Goal: Task Accomplishment & Management: Use online tool/utility

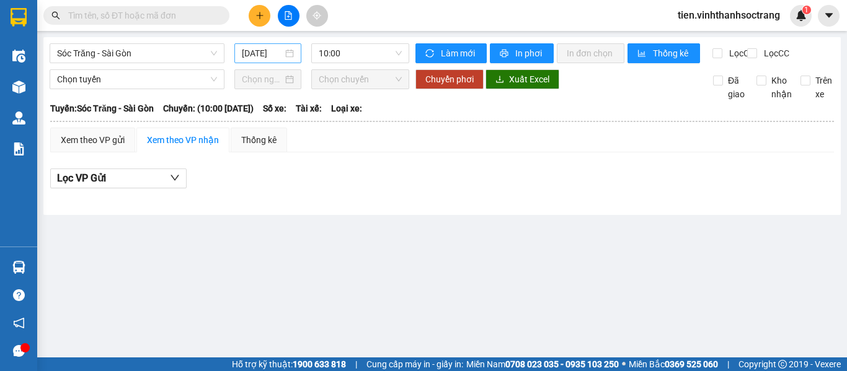
click at [274, 56] on input "[DATE]" at bounding box center [262, 53] width 41 height 14
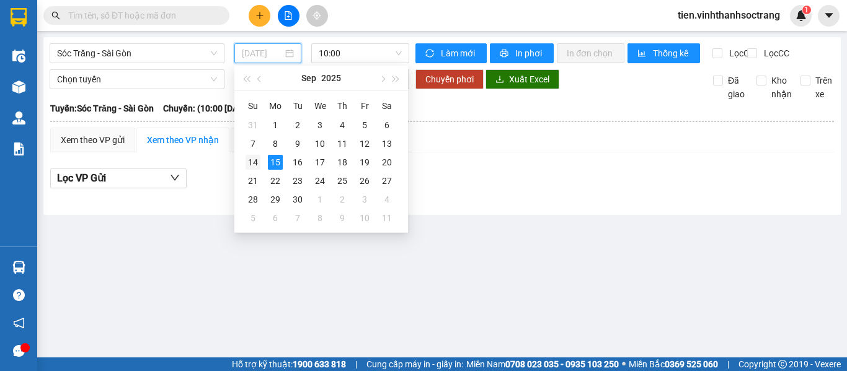
click at [249, 159] on div "14" at bounding box center [253, 162] width 15 height 15
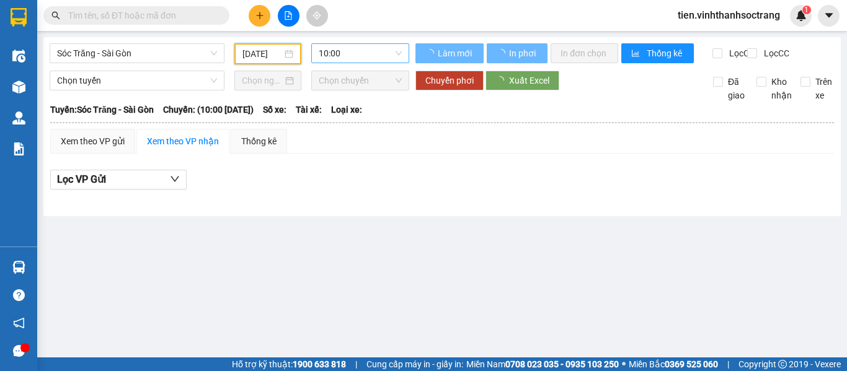
click at [374, 52] on span "10:00" at bounding box center [360, 53] width 83 height 19
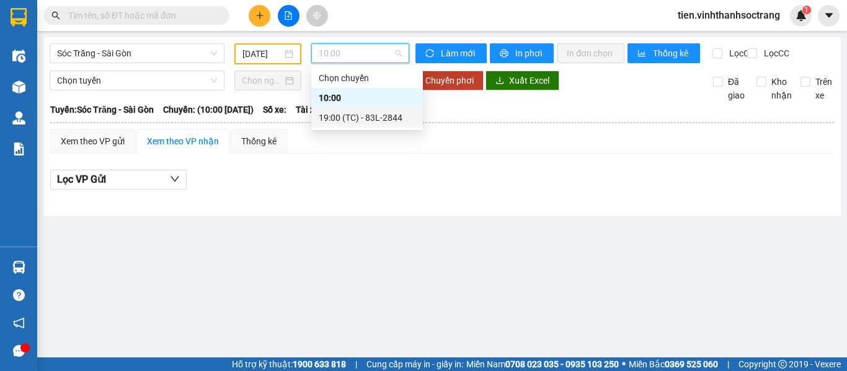
click at [368, 121] on div "19:00 (TC) - 83L-2844" at bounding box center [367, 118] width 97 height 14
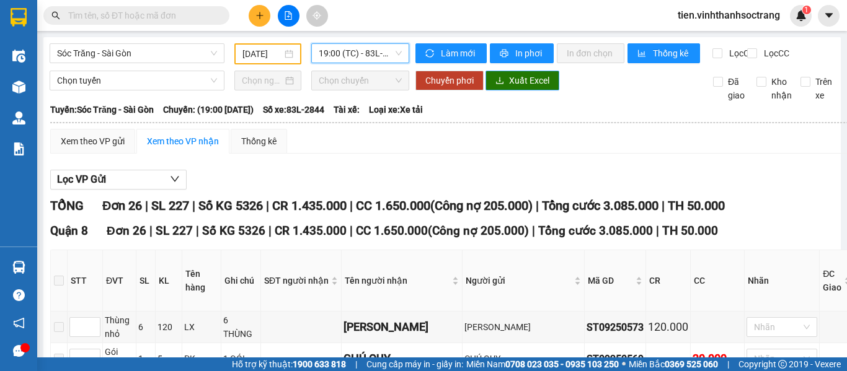
click at [509, 87] on span "Xuất Excel" at bounding box center [529, 81] width 40 height 14
click at [254, 45] on div "[DATE]" at bounding box center [267, 53] width 67 height 21
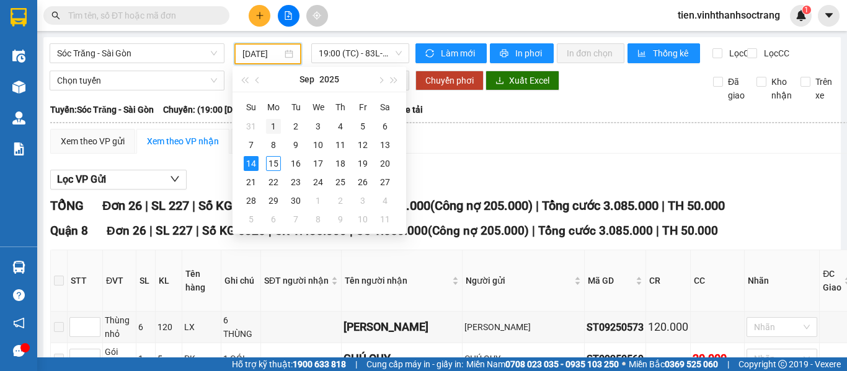
scroll to position [0, 5]
click at [383, 141] on div "13" at bounding box center [385, 145] width 15 height 15
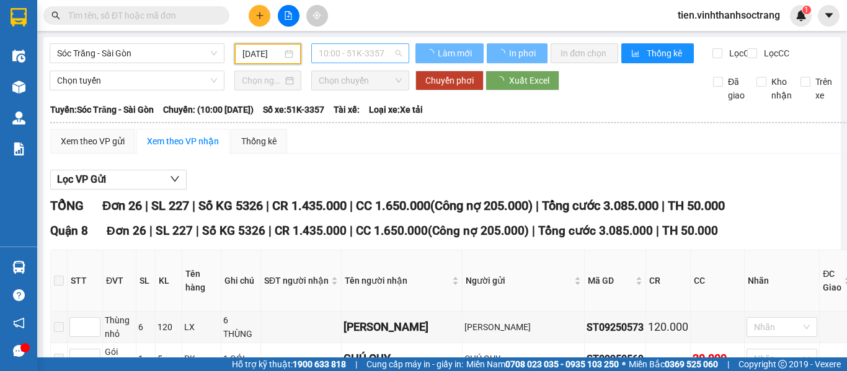
click at [365, 53] on span "10:00 - 51K-3357" at bounding box center [360, 53] width 83 height 19
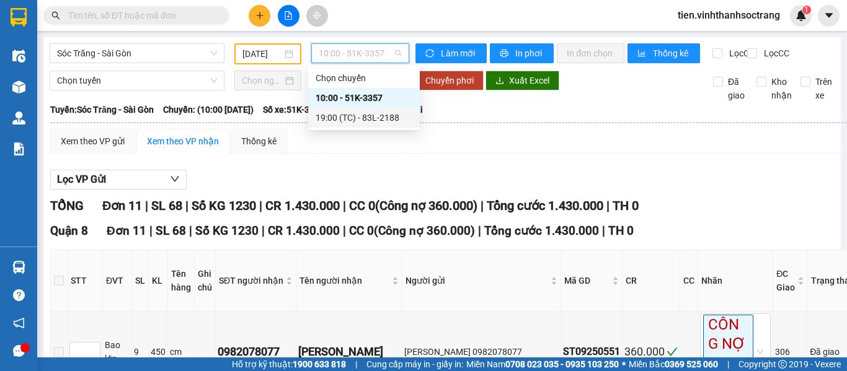
click at [351, 113] on div "19:00 (TC) - 83L-2188" at bounding box center [364, 118] width 97 height 14
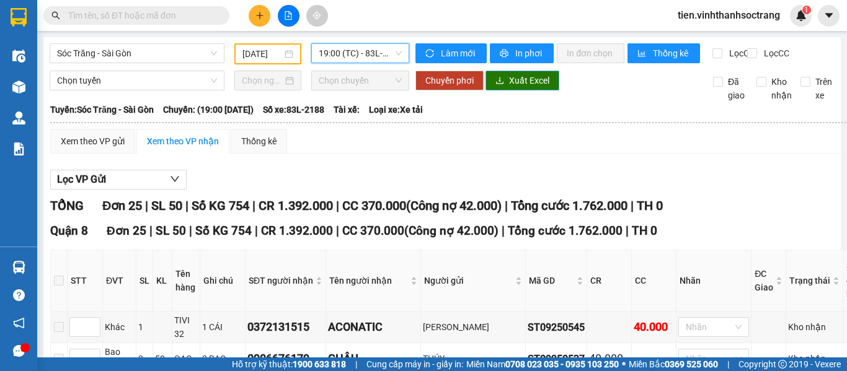
click at [511, 91] on button "Xuất Excel" at bounding box center [522, 81] width 74 height 20
click at [226, 50] on div "Sóc Trăng - Sài Gòn" at bounding box center [137, 53] width 185 height 21
click at [244, 50] on input "[DATE]" at bounding box center [262, 54] width 40 height 14
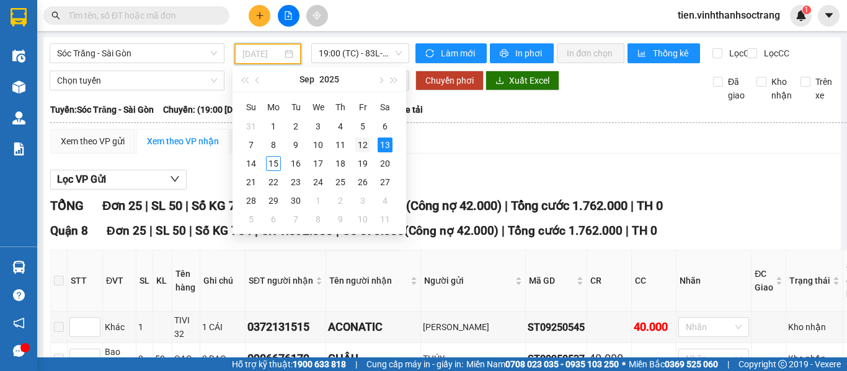
click at [366, 139] on div "12" at bounding box center [362, 145] width 15 height 15
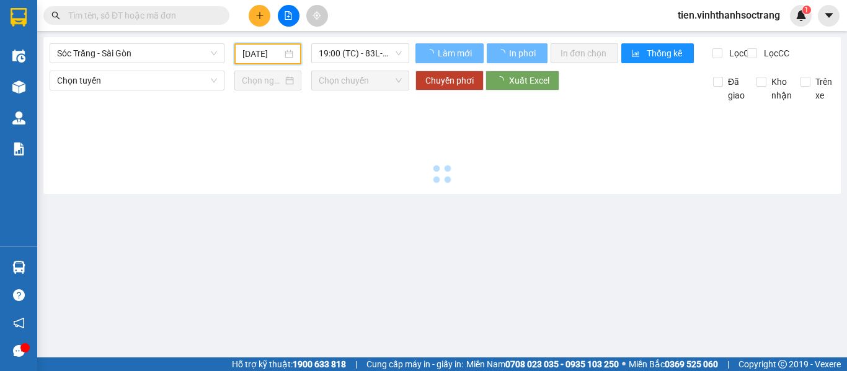
type input "[DATE]"
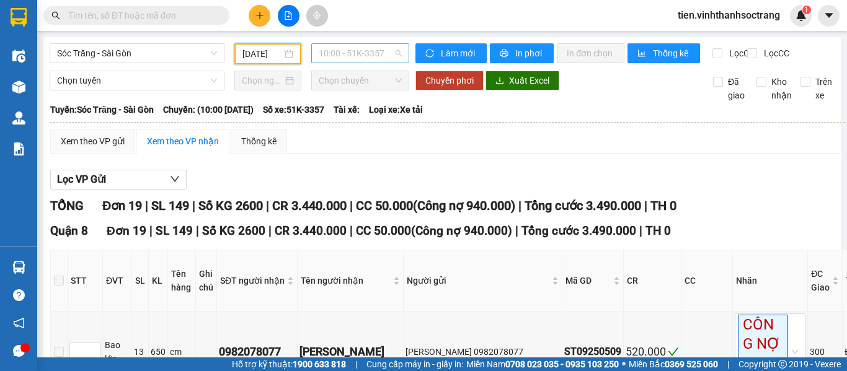
click at [349, 47] on span "10:00 - 51K-3357" at bounding box center [360, 53] width 83 height 19
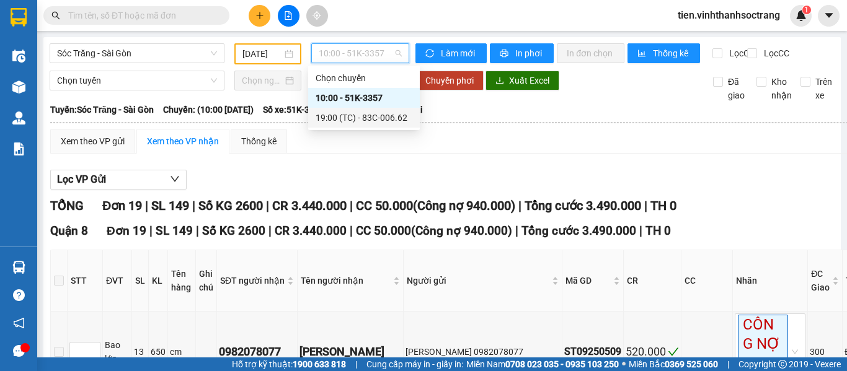
click at [348, 116] on div "19:00 (TC) - 83C-006.62" at bounding box center [364, 118] width 97 height 14
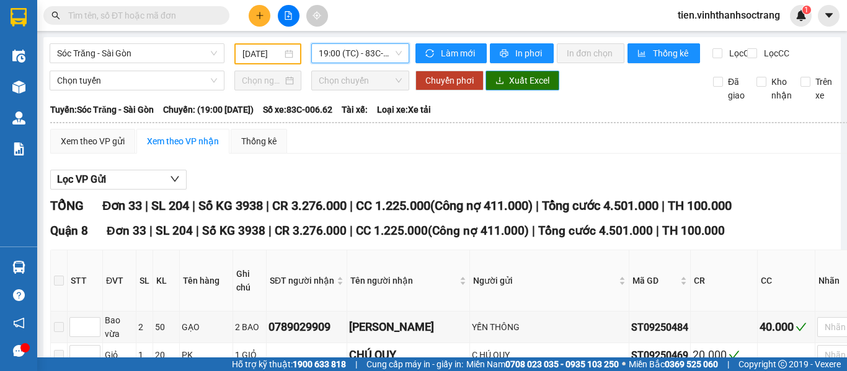
click at [513, 87] on span "Xuất Excel" at bounding box center [529, 81] width 40 height 14
click at [116, 58] on span "Sóc Trăng - Sài Gòn" at bounding box center [137, 53] width 160 height 19
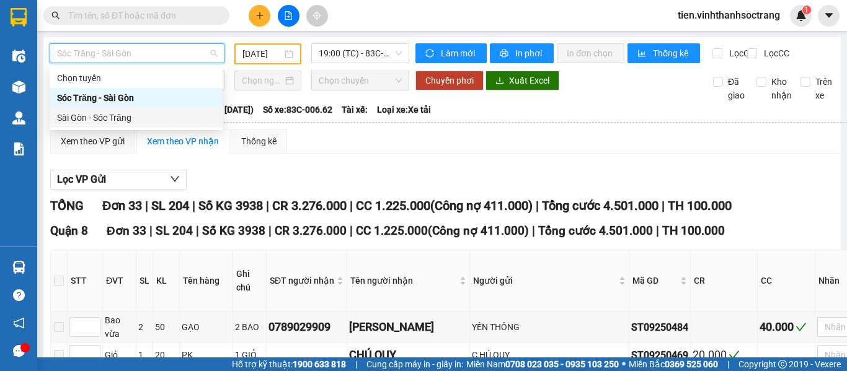
click at [102, 120] on div "Sài Gòn - Sóc Trăng" at bounding box center [136, 118] width 158 height 14
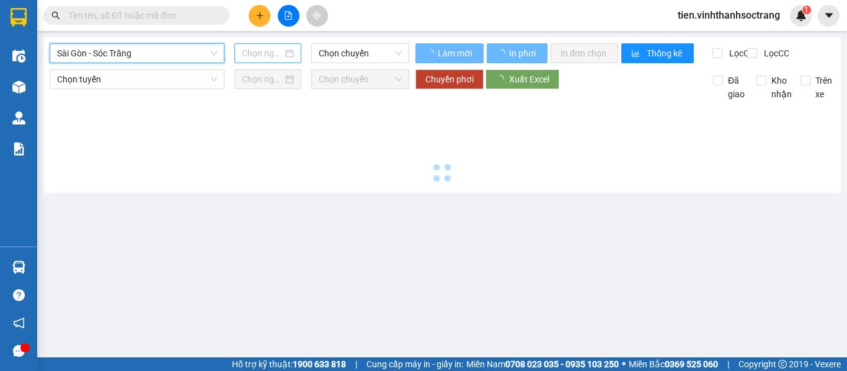
click at [266, 52] on input at bounding box center [262, 53] width 41 height 14
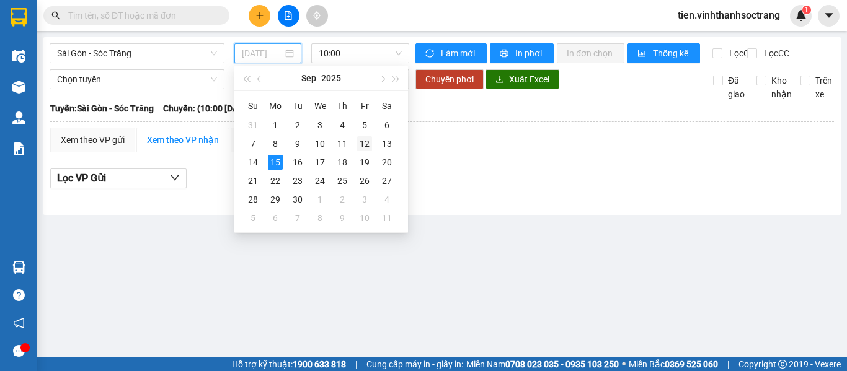
click at [364, 145] on div "12" at bounding box center [364, 143] width 15 height 15
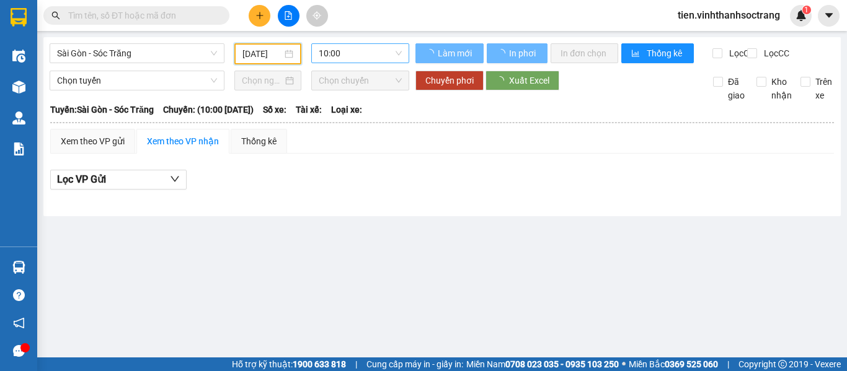
click at [371, 56] on span "10:00" at bounding box center [360, 53] width 83 height 19
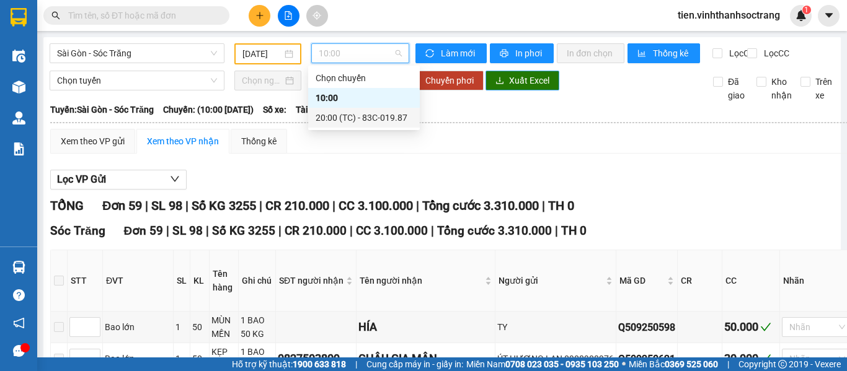
click at [516, 87] on span "Xuất Excel" at bounding box center [529, 81] width 40 height 14
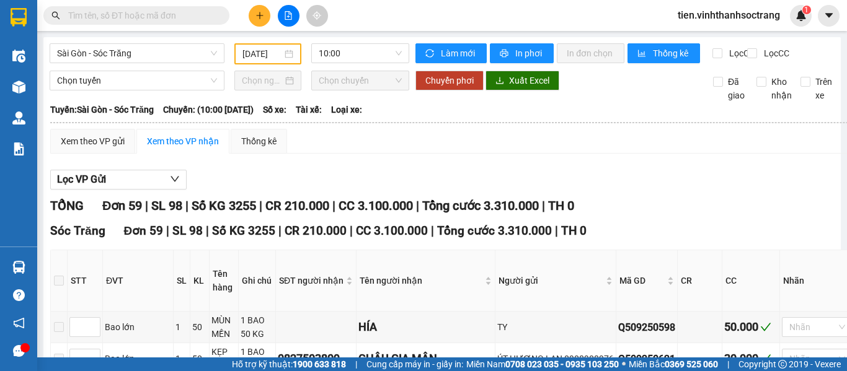
click at [353, 64] on div "Sài Gòn - Sóc Trăng [DATE] 10:00" at bounding box center [230, 53] width 360 height 21
click at [363, 53] on span "10:00" at bounding box center [360, 53] width 83 height 19
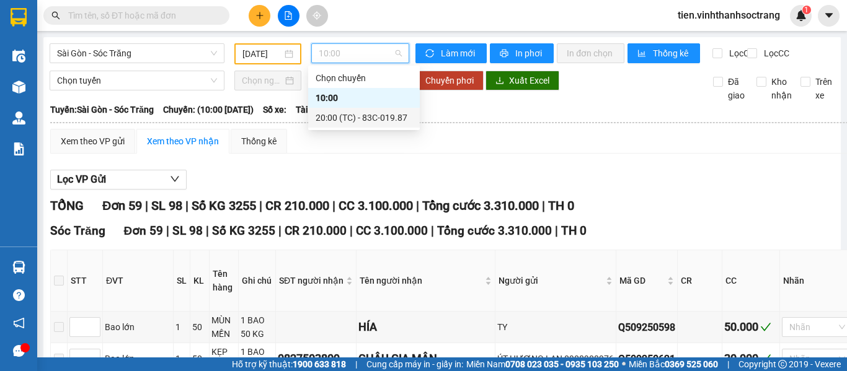
click at [342, 121] on div "20:00 (TC) - 83C-019.87" at bounding box center [364, 118] width 97 height 14
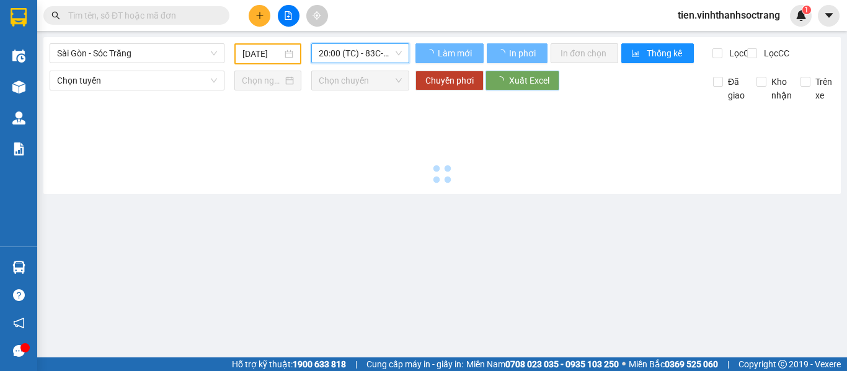
click at [526, 87] on span "Xuất Excel" at bounding box center [529, 81] width 40 height 14
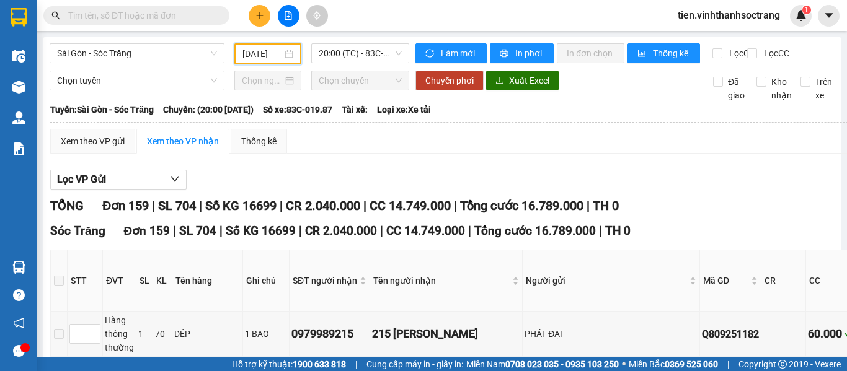
click at [259, 51] on input "[DATE]" at bounding box center [262, 54] width 40 height 14
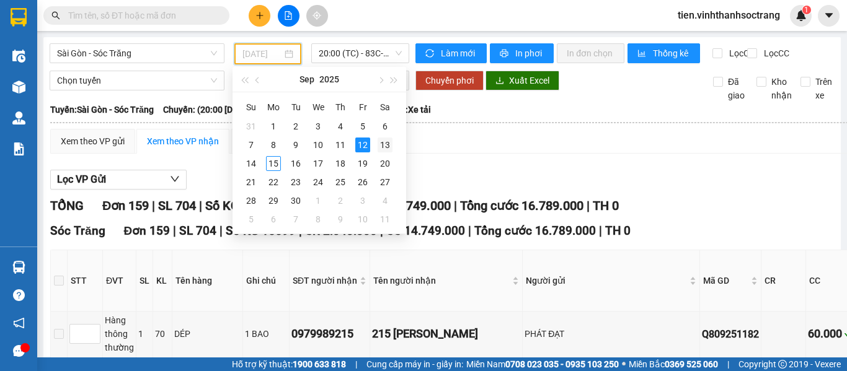
click at [382, 139] on div "13" at bounding box center [385, 145] width 15 height 15
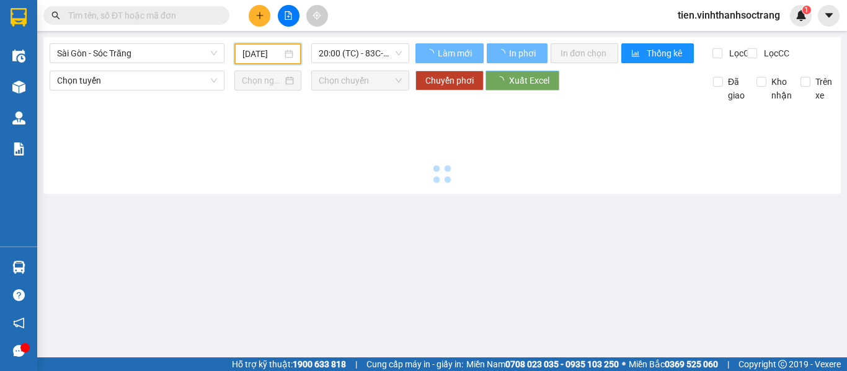
type input "[DATE]"
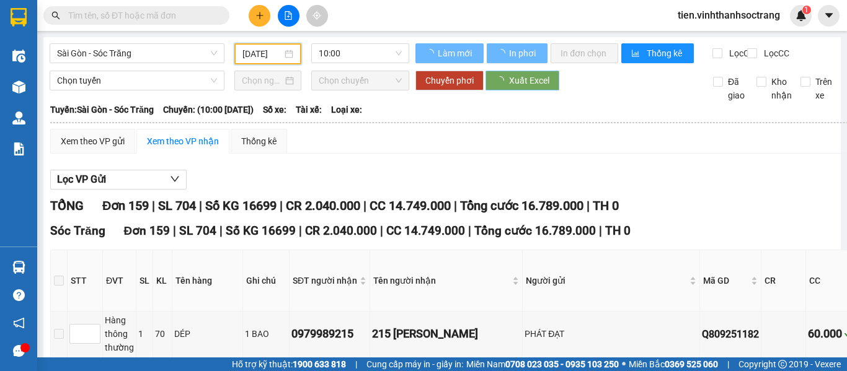
click at [523, 87] on span "Xuất Excel" at bounding box center [529, 81] width 40 height 14
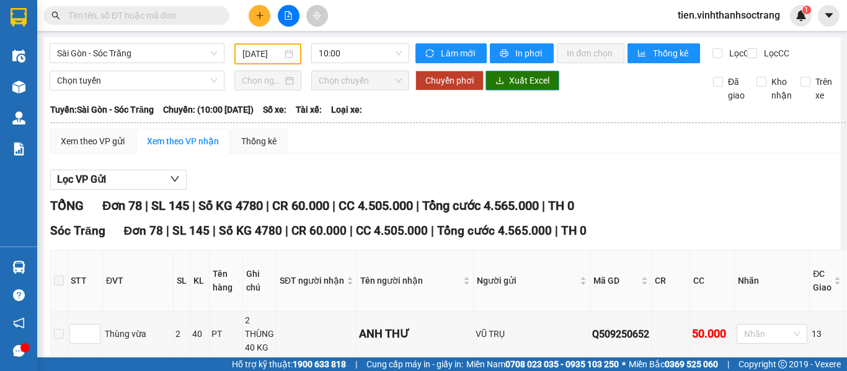
click at [523, 87] on span "Xuất Excel" at bounding box center [529, 81] width 40 height 14
click at [372, 48] on span "10:00" at bounding box center [360, 53] width 83 height 19
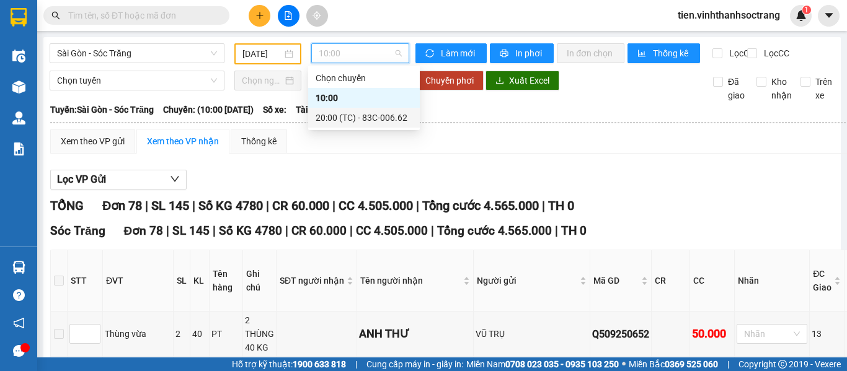
click at [349, 122] on div "20:00 (TC) - 83C-006.62" at bounding box center [364, 118] width 97 height 14
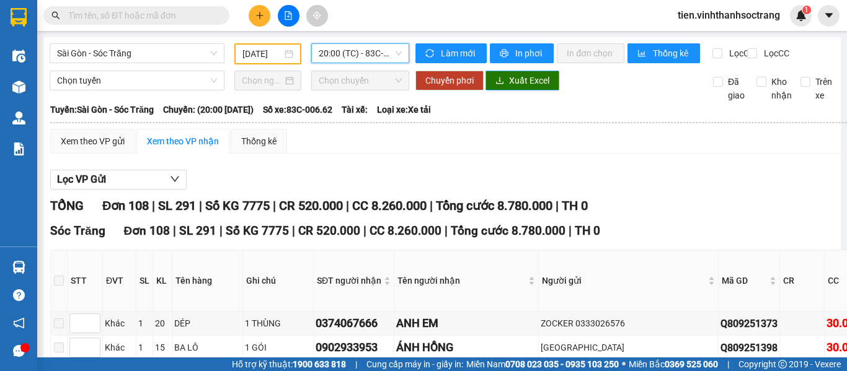
click at [518, 87] on span "Xuất Excel" at bounding box center [529, 81] width 40 height 14
click at [275, 53] on input "[DATE]" at bounding box center [262, 54] width 40 height 14
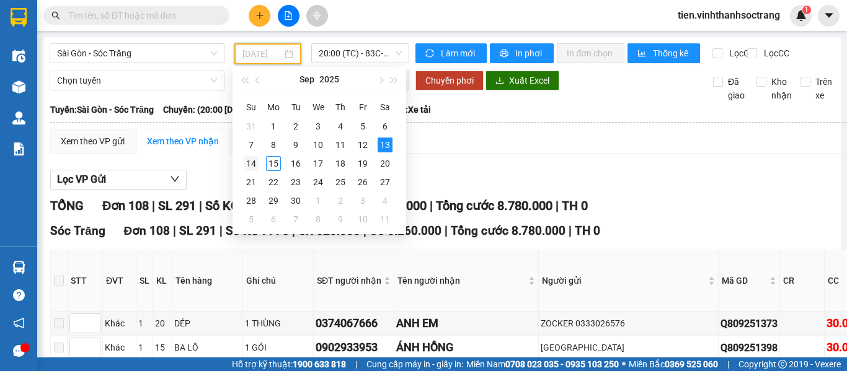
click at [251, 165] on div "14" at bounding box center [251, 163] width 15 height 15
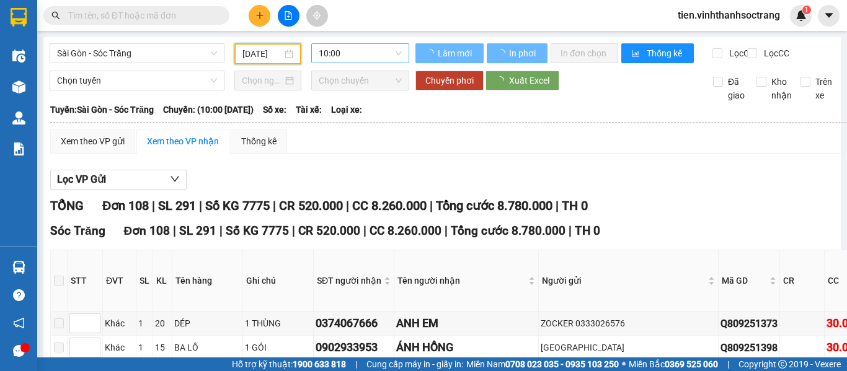
type input "[DATE]"
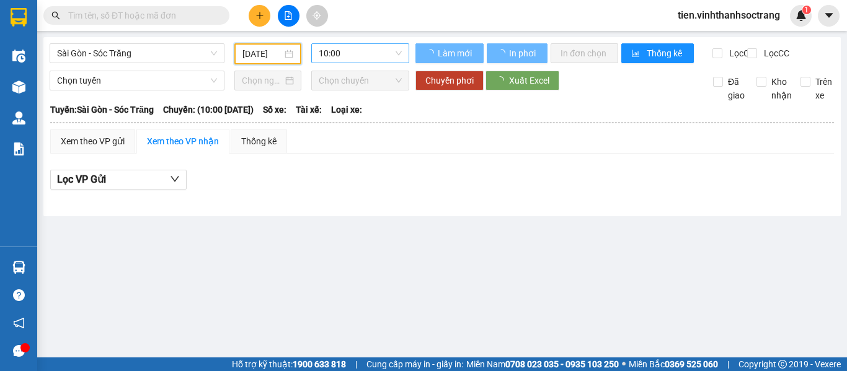
click at [348, 51] on span "10:00" at bounding box center [360, 53] width 83 height 19
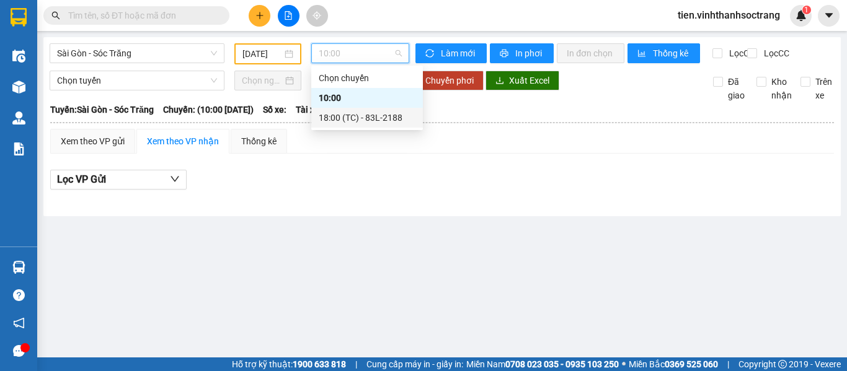
click at [381, 122] on div "18:00 (TC) - 83L-2188" at bounding box center [367, 118] width 97 height 14
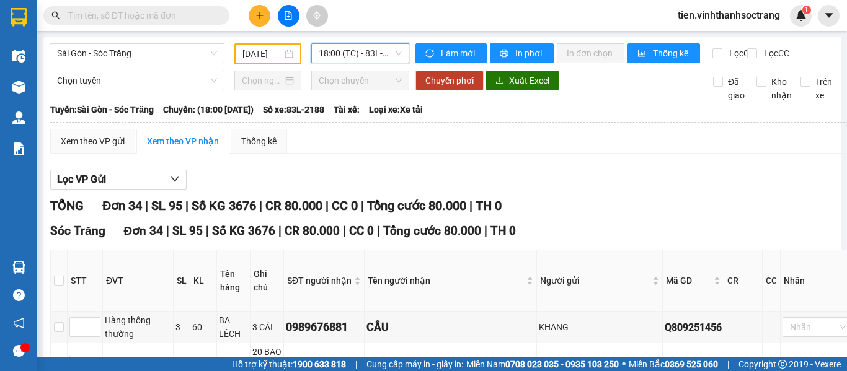
click at [537, 87] on span "Xuất Excel" at bounding box center [529, 81] width 40 height 14
